Goal: Task Accomplishment & Management: Use online tool/utility

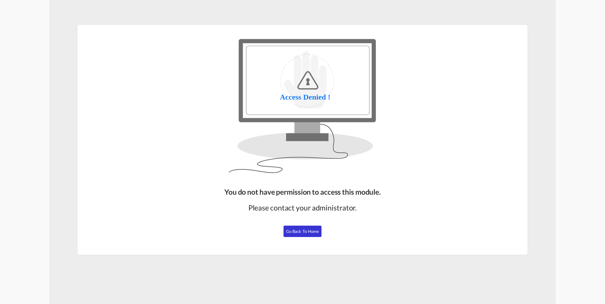
click at [309, 232] on span "Go Back to Home" at bounding box center [302, 231] width 33 height 5
